Goal: Subscribe to service/newsletter

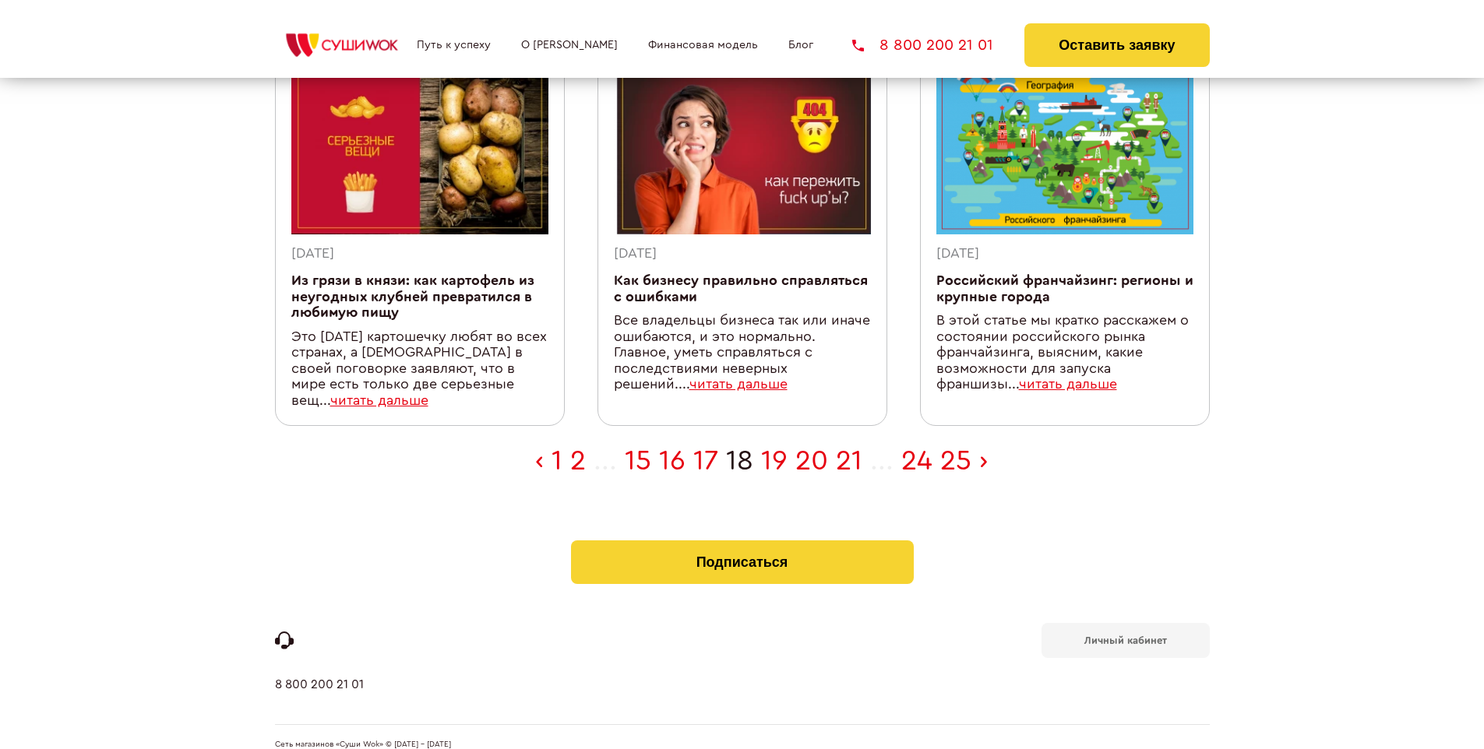
scroll to position [510, 0]
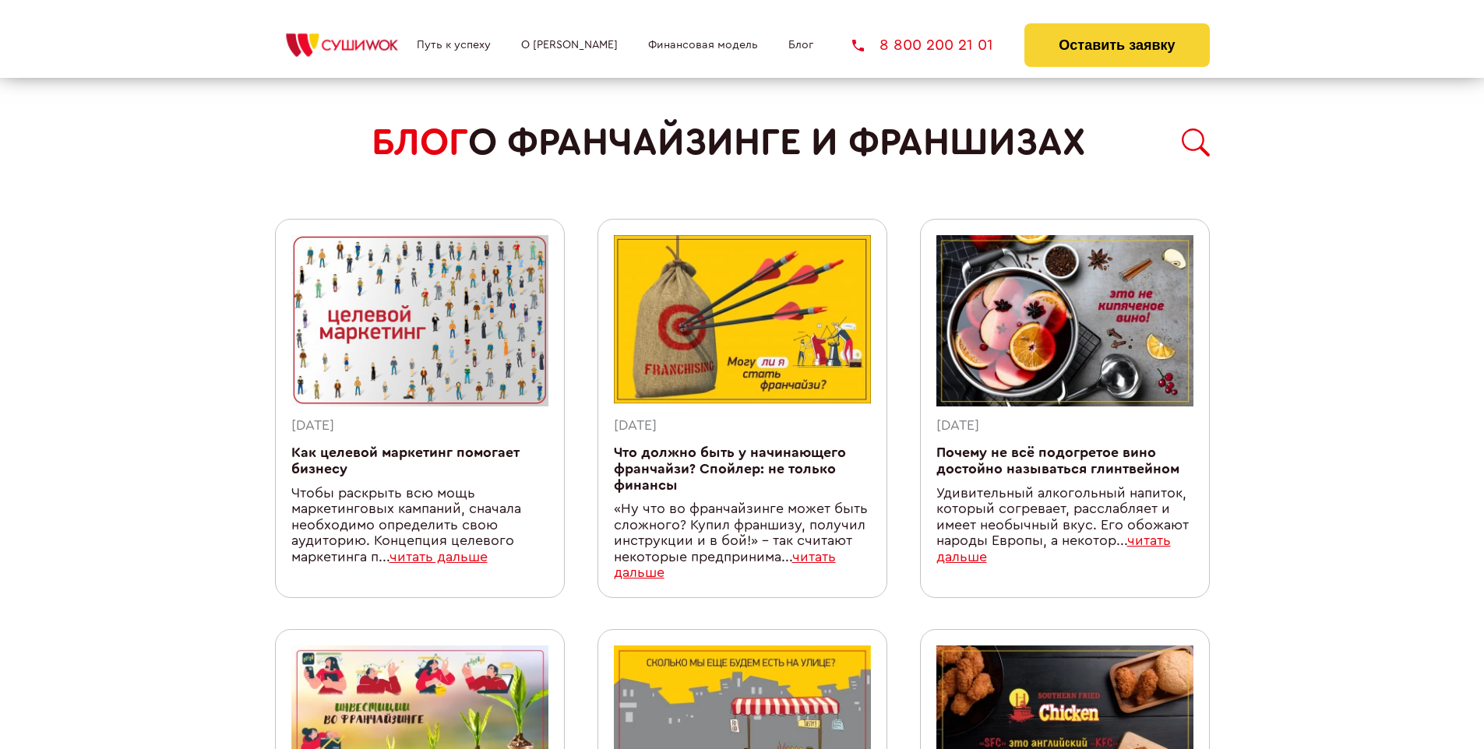
scroll to position [1403, 0]
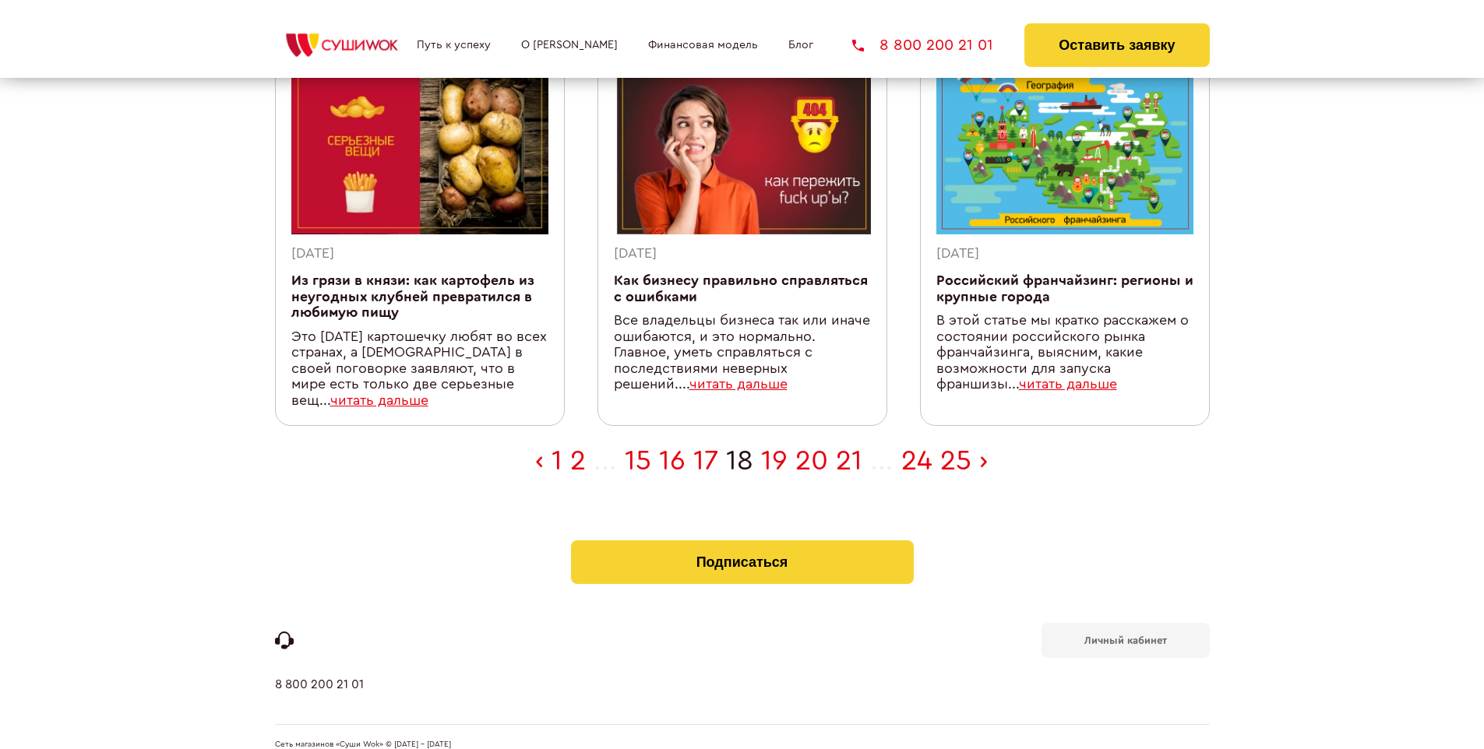
click at [1125, 635] on b "Личный кабинет" at bounding box center [1125, 640] width 83 height 10
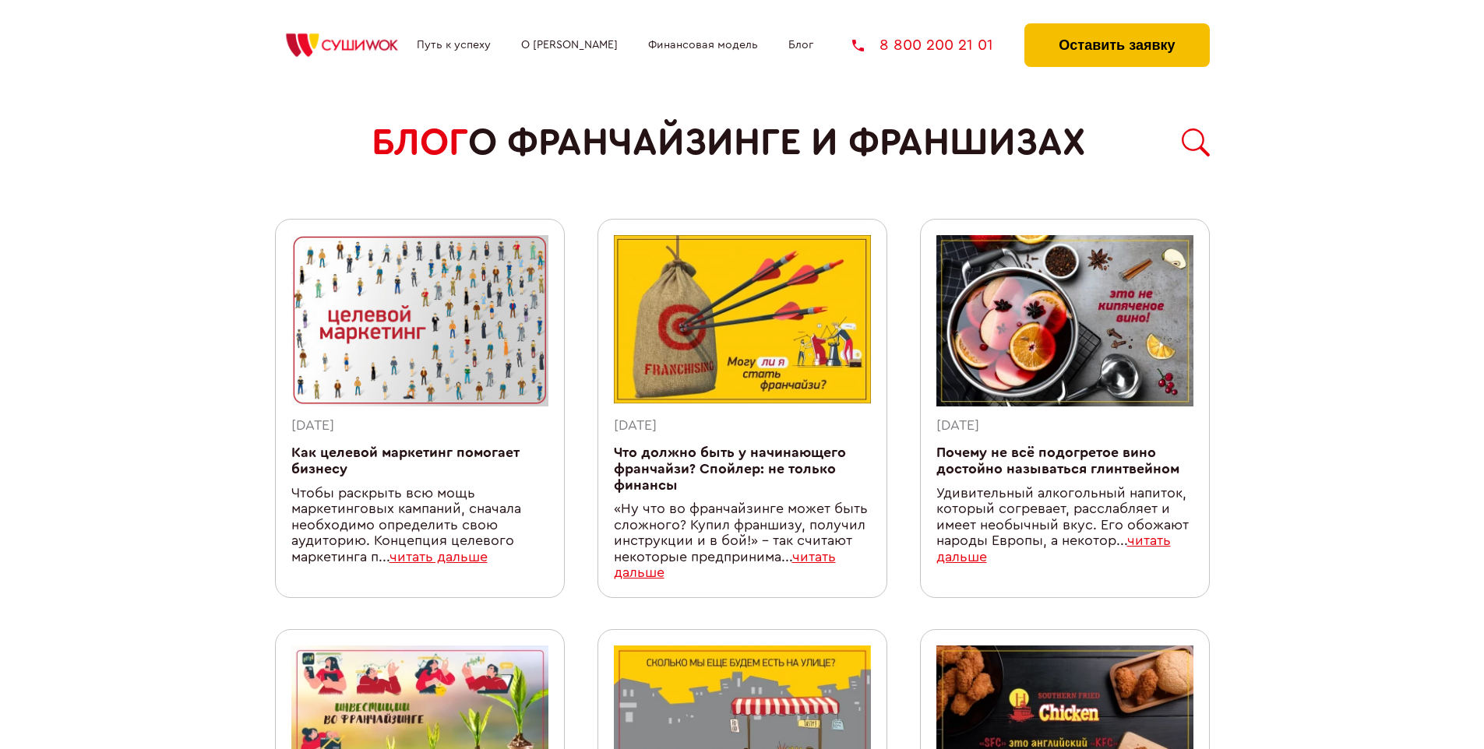
click at [1116, 27] on button "Оставить заявку" at bounding box center [1116, 45] width 185 height 44
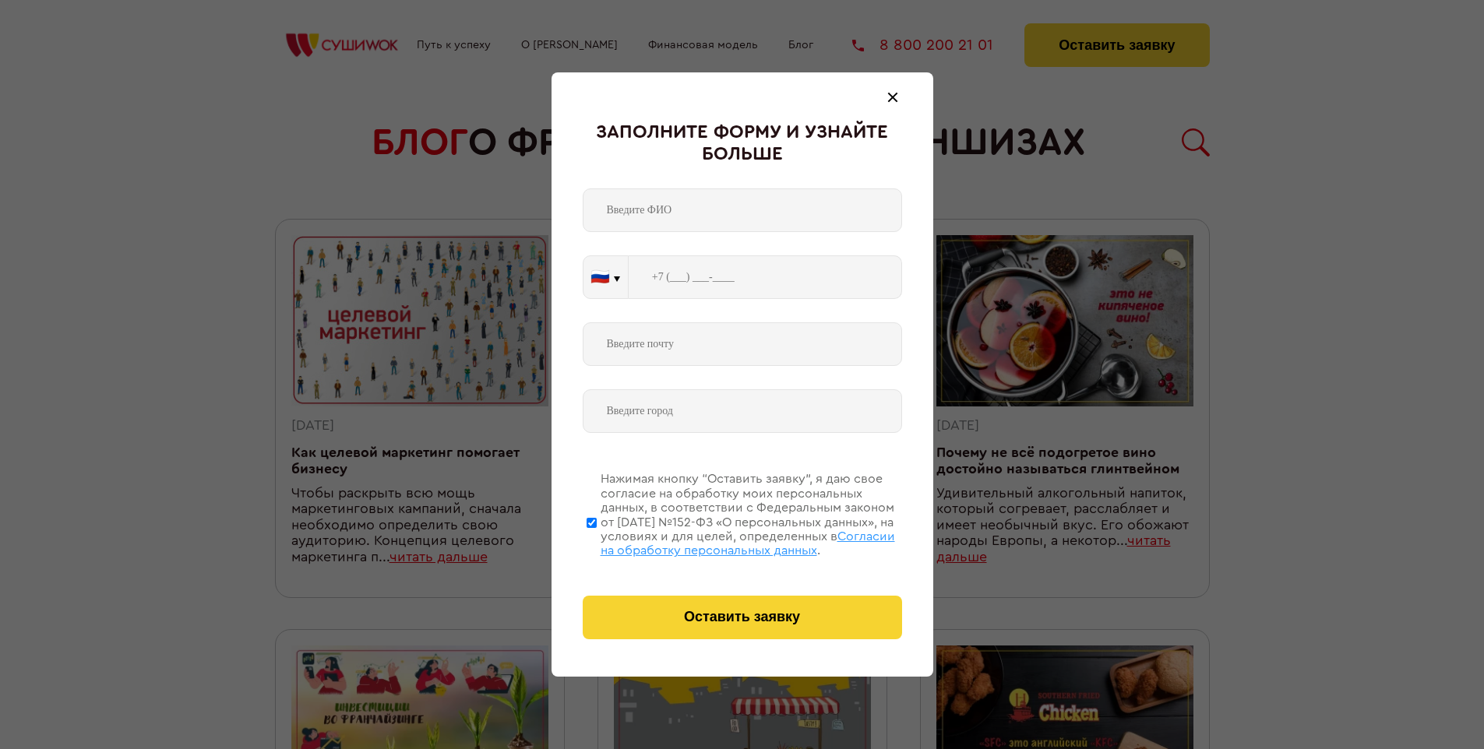
click at [722, 541] on span "Согласии на обработку персональных данных" at bounding box center [747, 543] width 294 height 26
click at [597, 541] on input "Нажимая кнопку “Оставить заявку”, я даю свое согласие на обработку моих персона…" at bounding box center [591, 522] width 10 height 125
checkbox input "false"
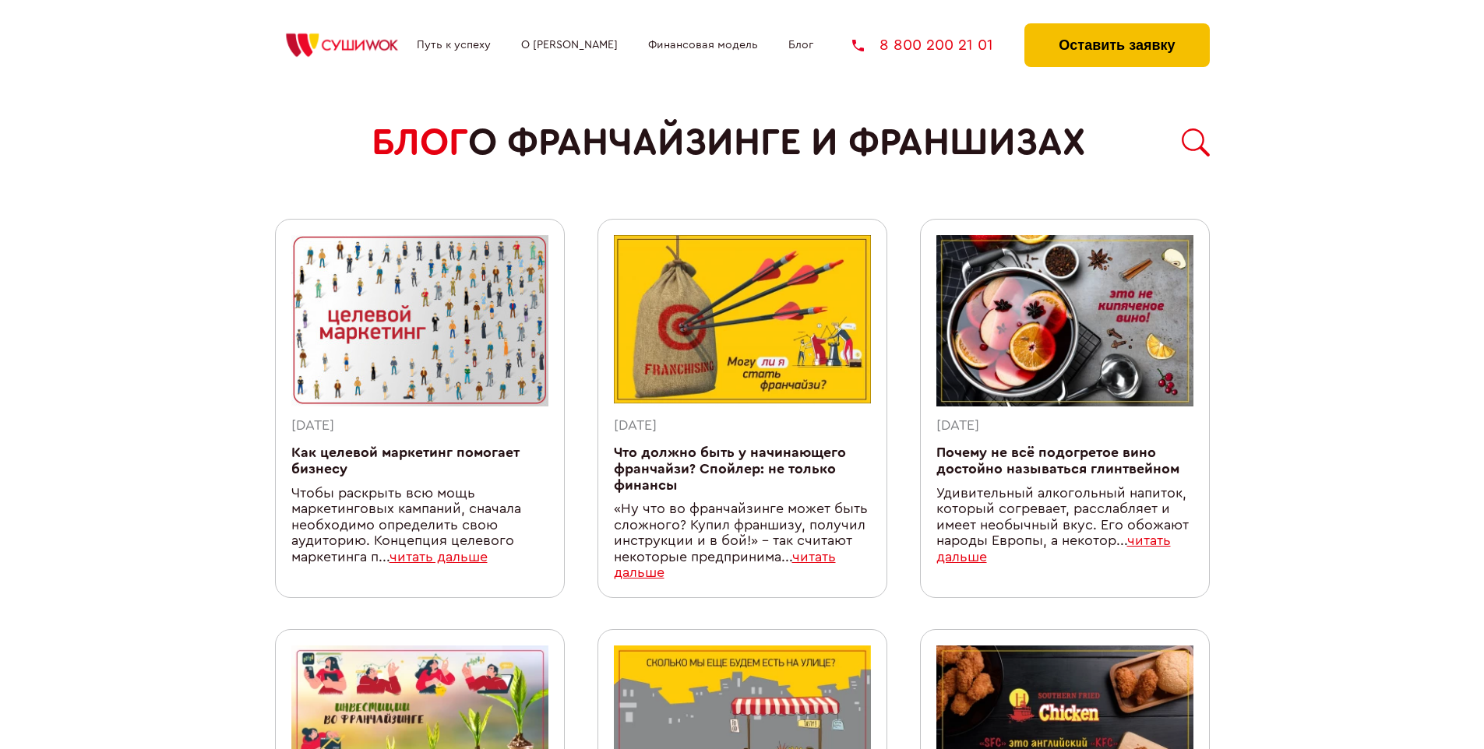
click at [1116, 27] on button "Оставить заявку" at bounding box center [1116, 45] width 185 height 44
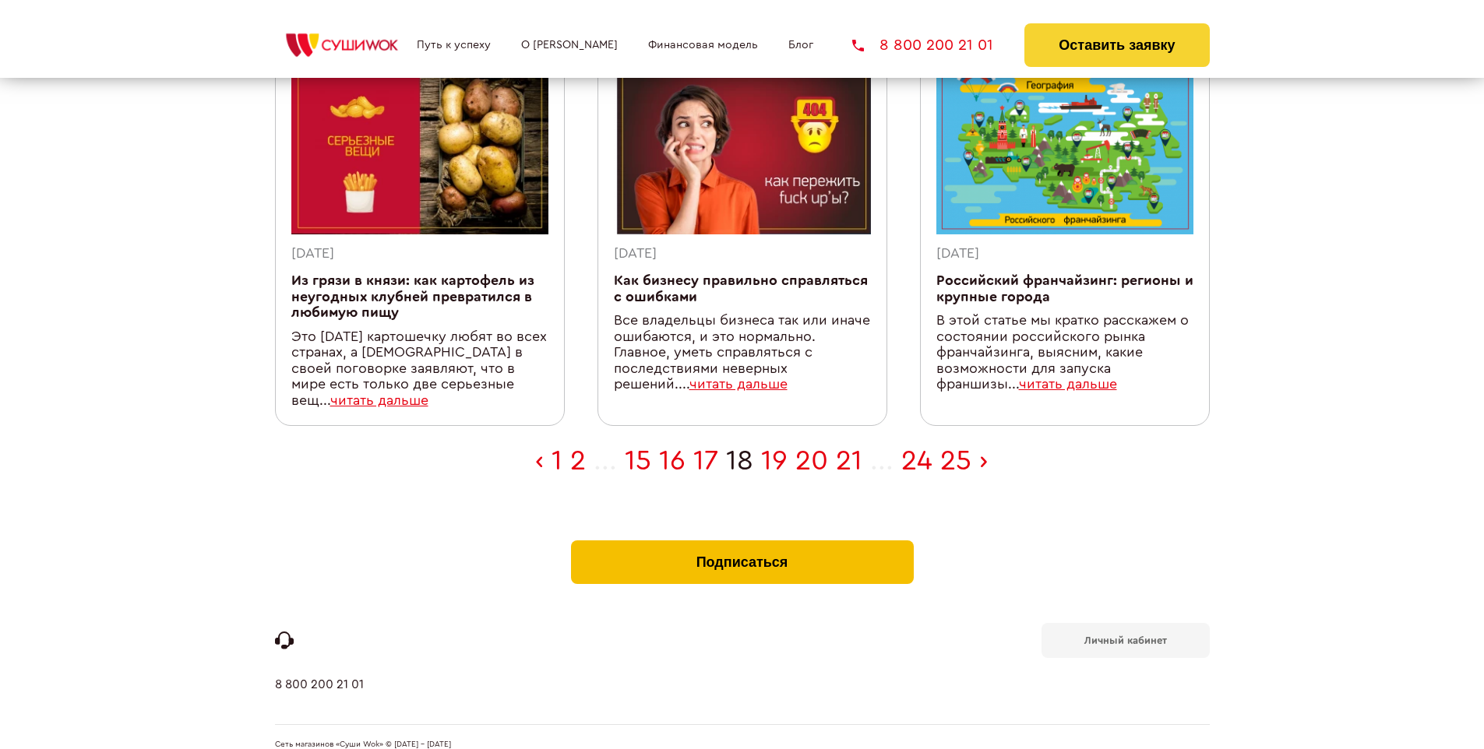
click at [741, 540] on button "Подписаться" at bounding box center [742, 562] width 343 height 44
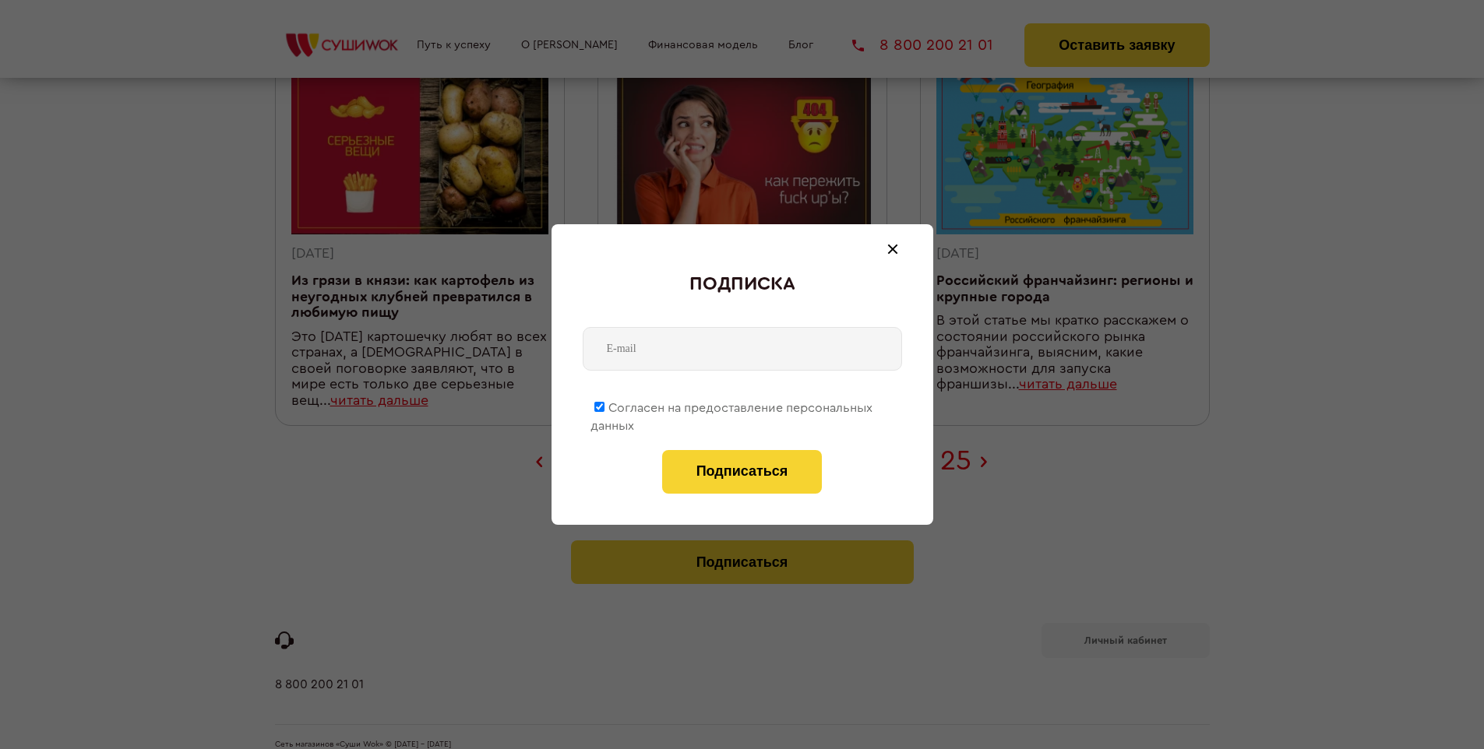
click at [732, 405] on span "Согласен на предоставление персональных данных" at bounding box center [731, 417] width 282 height 30
click at [604, 405] on input "Согласен на предоставление персональных данных" at bounding box center [599, 407] width 10 height 10
checkbox input "false"
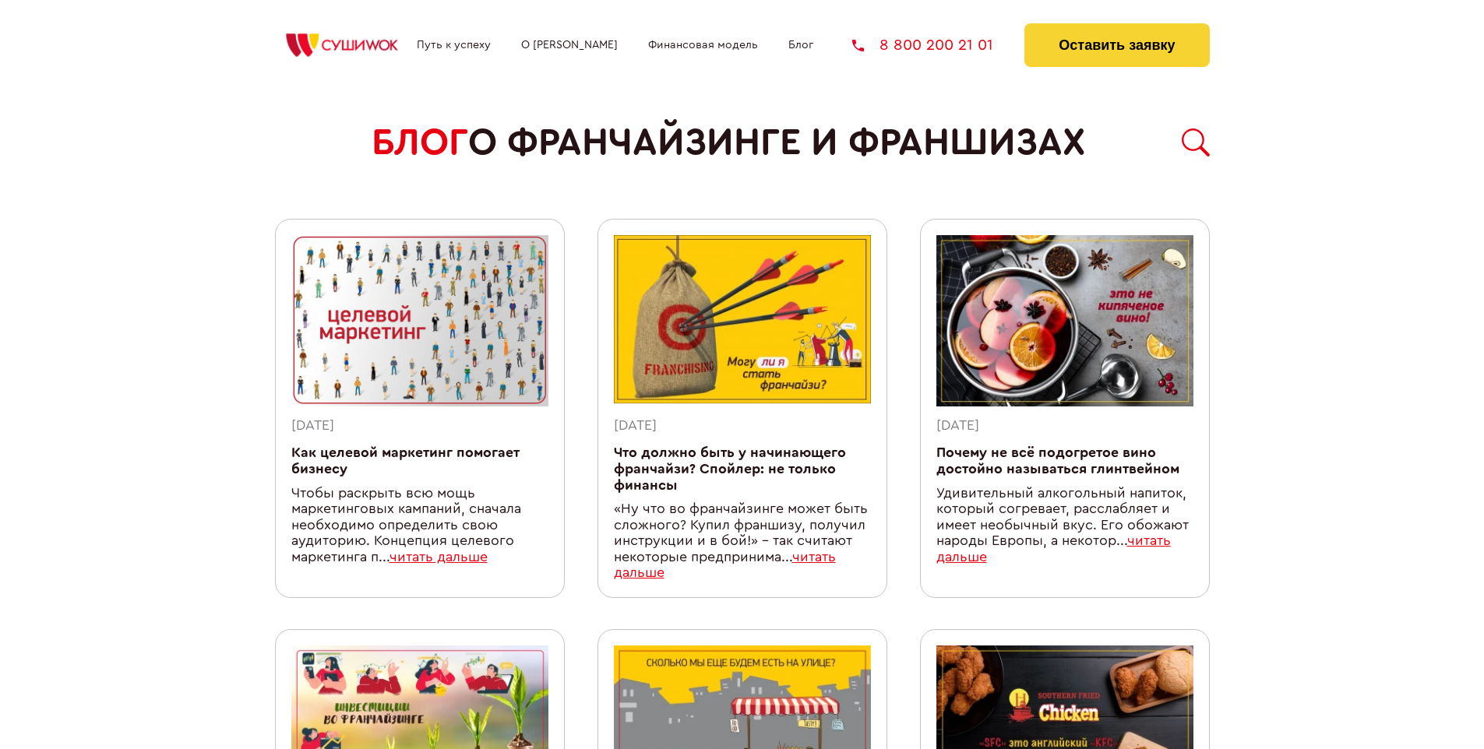
scroll to position [1403, 0]
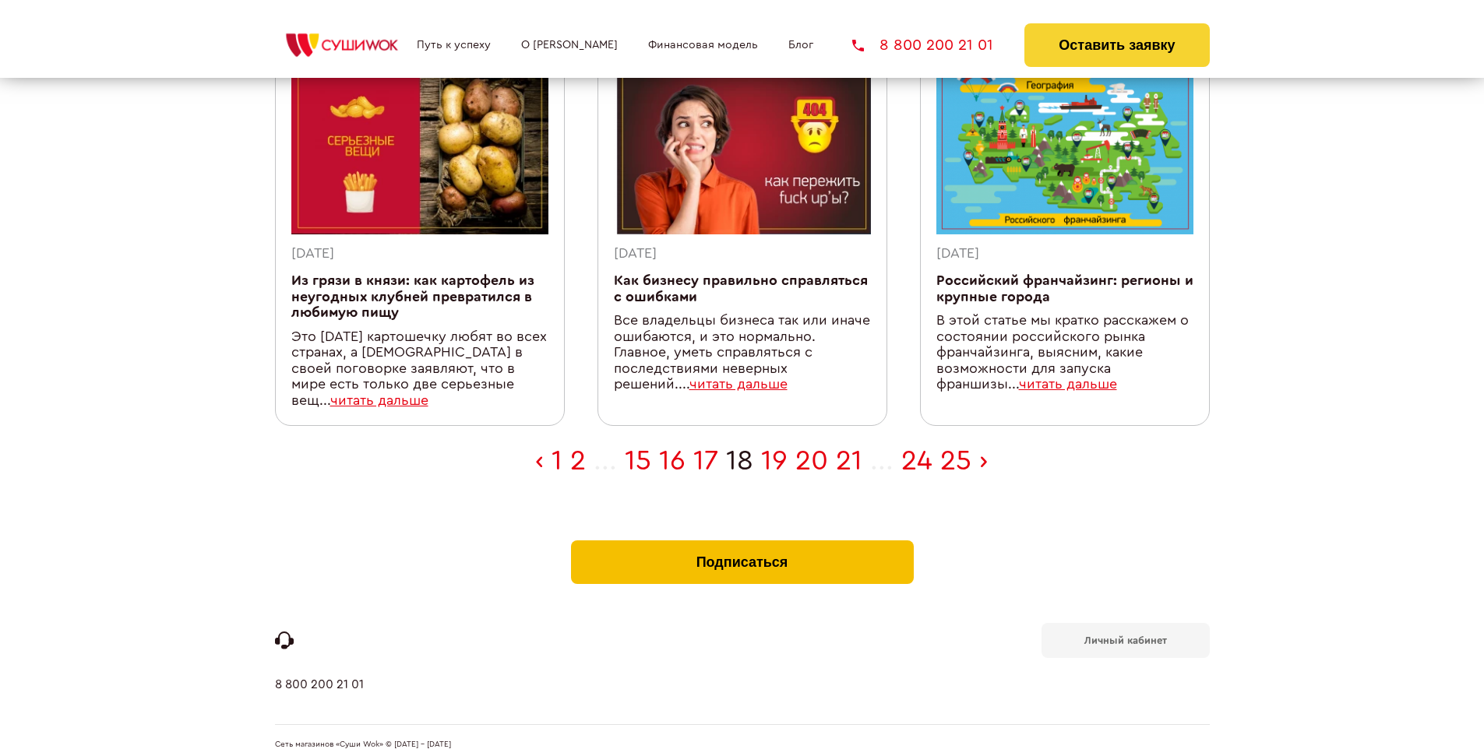
click at [741, 540] on button "Подписаться" at bounding box center [742, 562] width 343 height 44
